Goal: Task Accomplishment & Management: Manage account settings

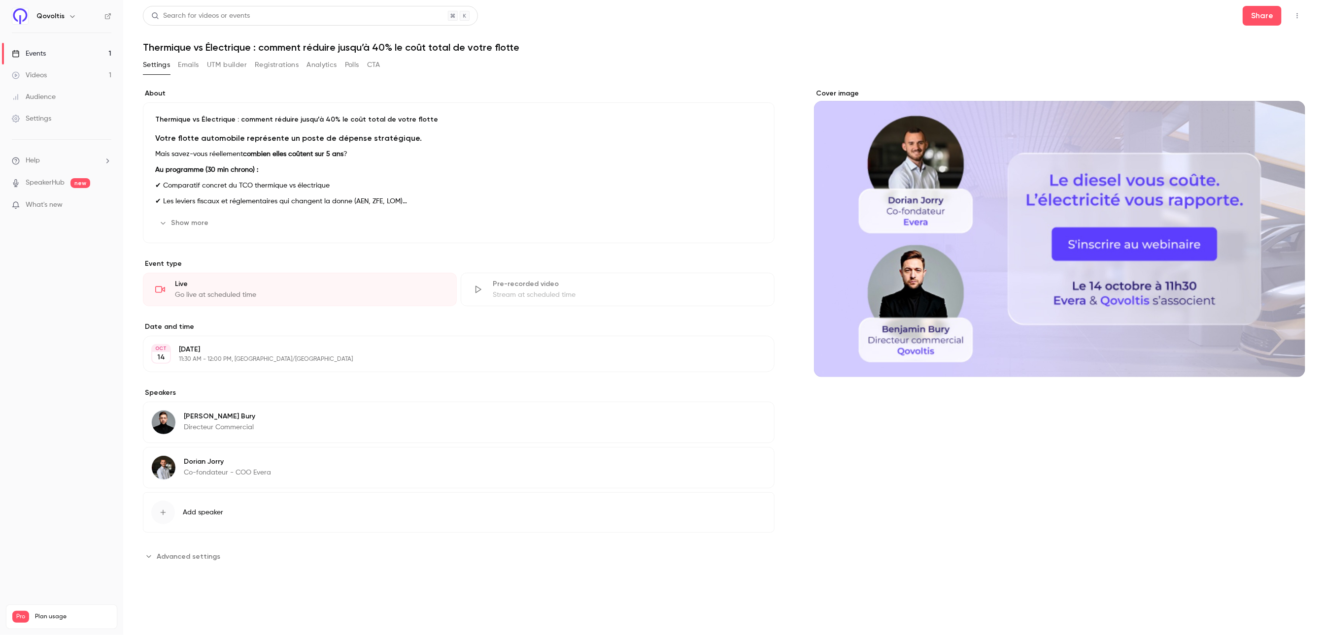
click at [294, 67] on button "Registrations" at bounding box center [277, 65] width 44 height 16
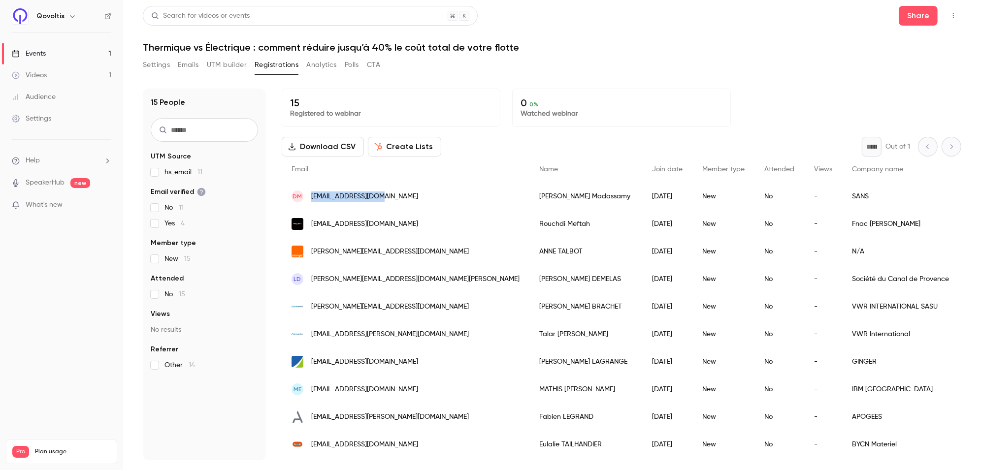
drag, startPoint x: 420, startPoint y: 196, endPoint x: 308, endPoint y: 196, distance: 111.8
click at [308, 196] on div "DM [EMAIL_ADDRESS][DOMAIN_NAME]" at bounding box center [406, 197] width 248 height 28
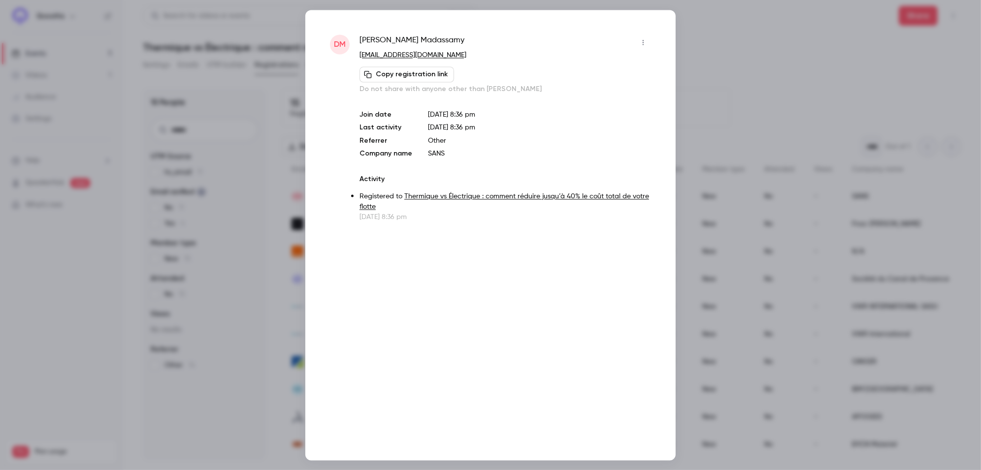
click at [745, 54] on div at bounding box center [490, 235] width 981 height 470
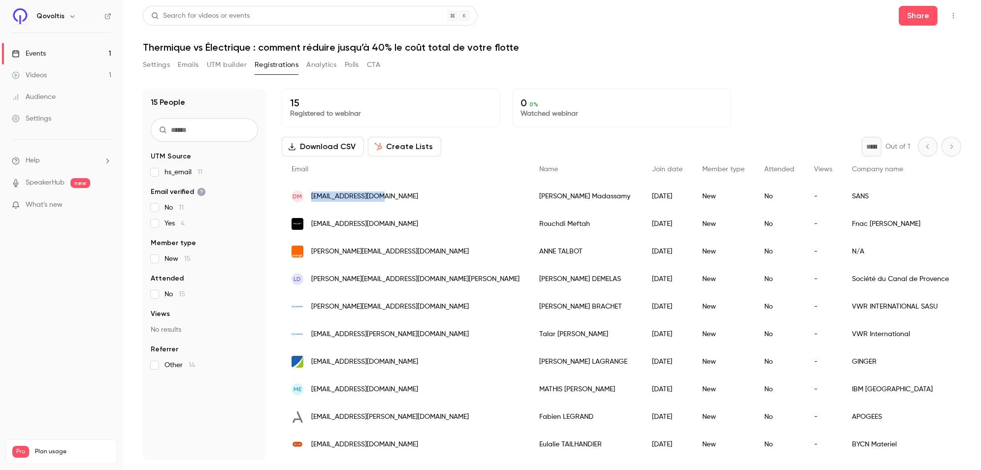
drag, startPoint x: 412, startPoint y: 195, endPoint x: 310, endPoint y: 198, distance: 101.5
click at [310, 198] on div "DM [EMAIL_ADDRESS][DOMAIN_NAME]" at bounding box center [406, 197] width 248 height 28
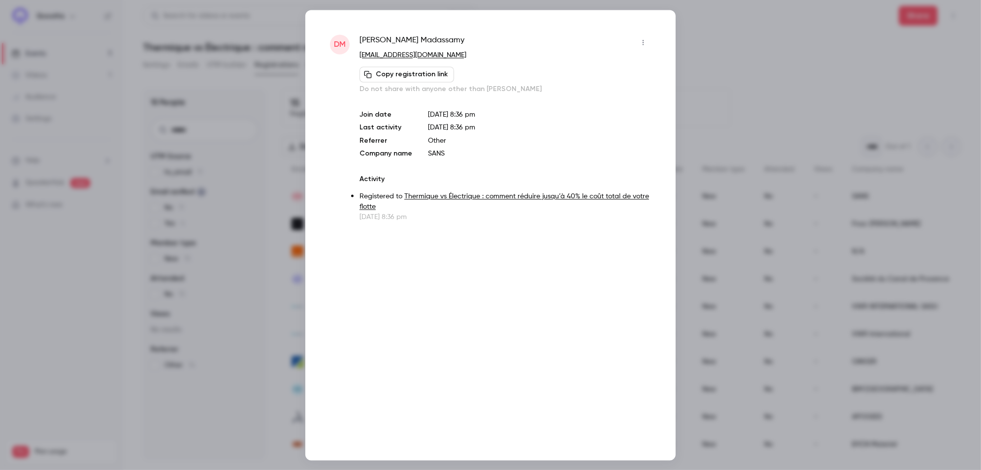
copy span "[EMAIL_ADDRESS][DOMAIN_NAME]"
